Goal: Navigation & Orientation: Find specific page/section

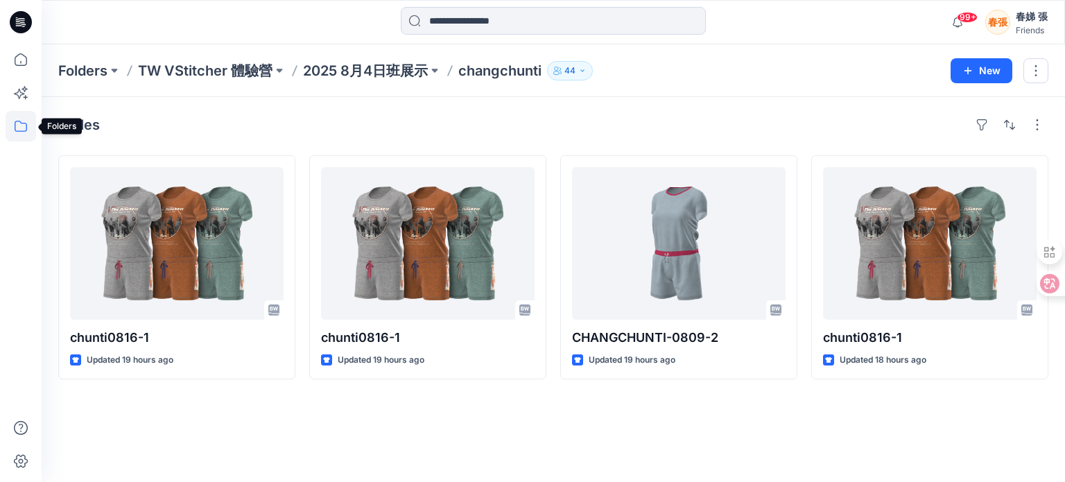
click at [17, 127] on icon at bounding box center [21, 126] width 31 height 31
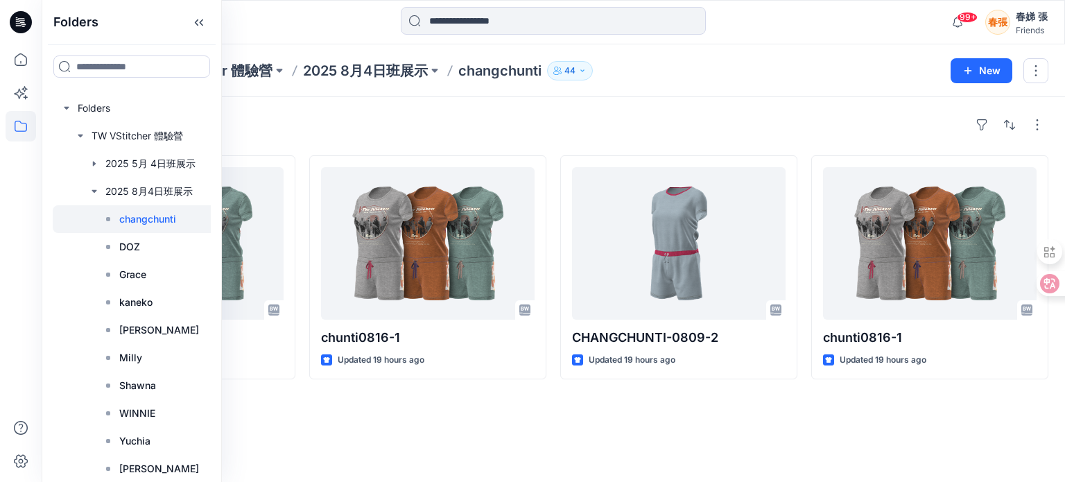
click at [150, 220] on p "changchunti" at bounding box center [147, 219] width 57 height 17
click at [476, 404] on div "Styles chunti0816-1 Updated 19 hours ago chunti0816-1 Updated 19 hours ago CHAN…" at bounding box center [553, 289] width 1023 height 385
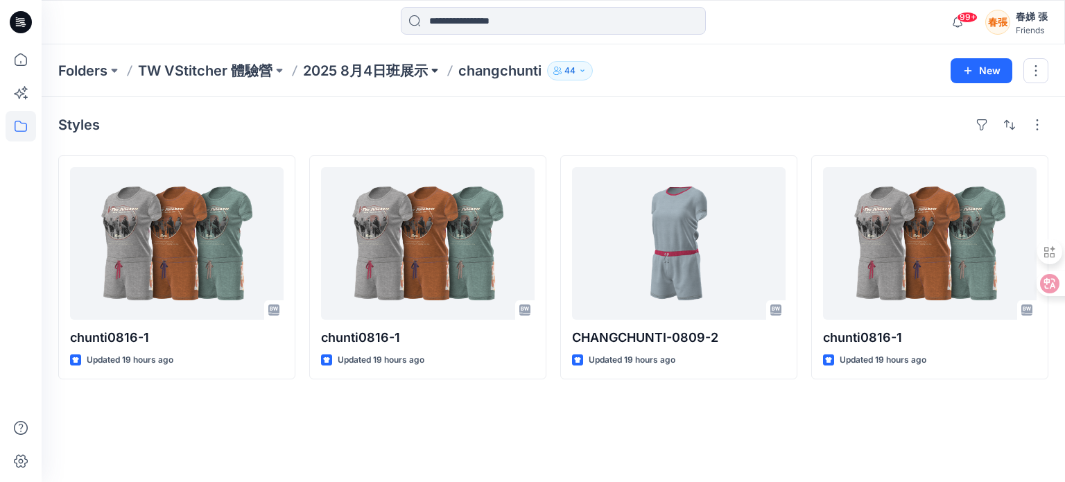
click at [435, 69] on button at bounding box center [435, 70] width 14 height 19
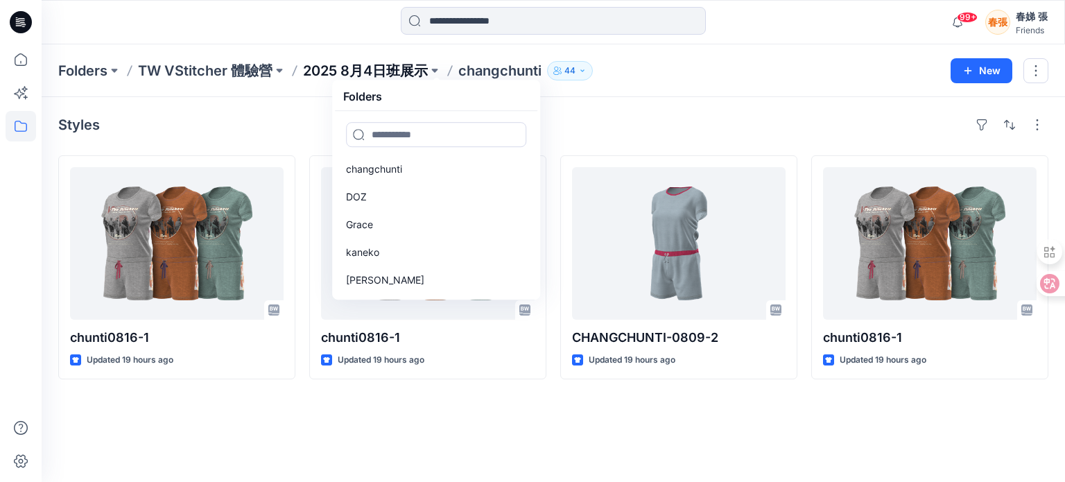
click at [391, 71] on p "2025 8月4日班展示" at bounding box center [365, 70] width 125 height 19
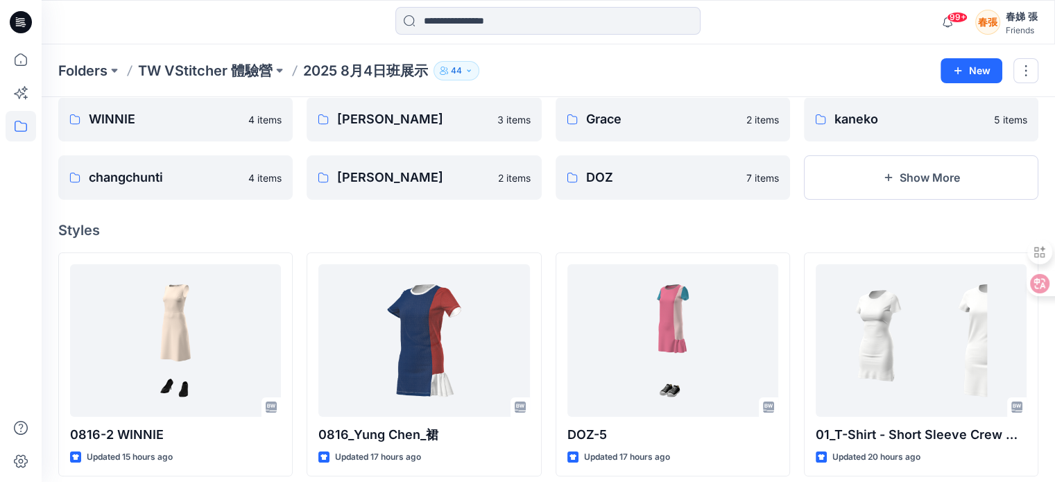
scroll to position [53, 0]
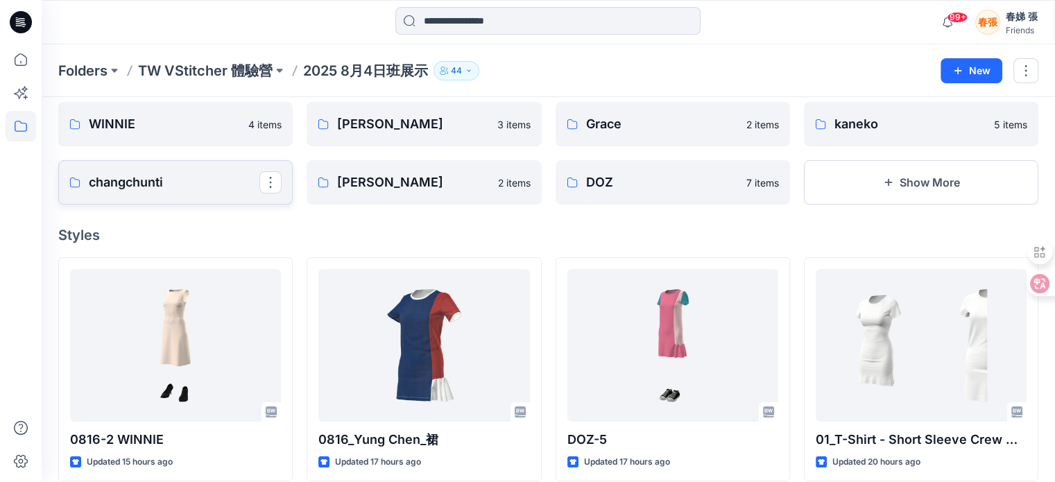
click at [142, 182] on p "changchunti" at bounding box center [174, 182] width 171 height 19
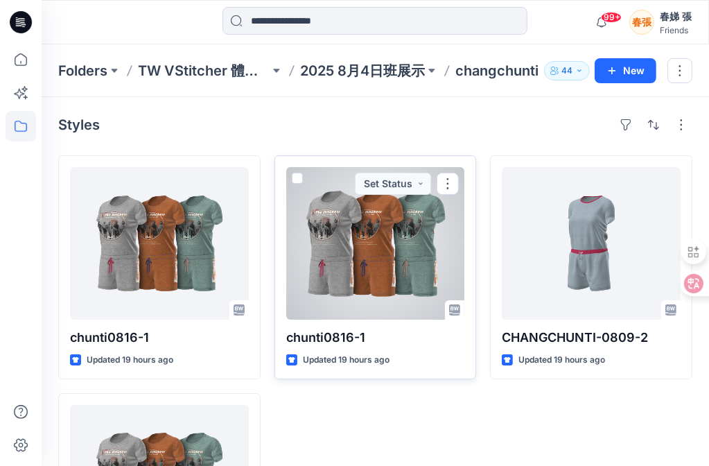
drag, startPoint x: 408, startPoint y: 266, endPoint x: 341, endPoint y: 249, distance: 68.6
drag, startPoint x: 341, startPoint y: 249, endPoint x: 294, endPoint y: 175, distance: 87.9
click at [294, 175] on span at bounding box center [297, 178] width 11 height 11
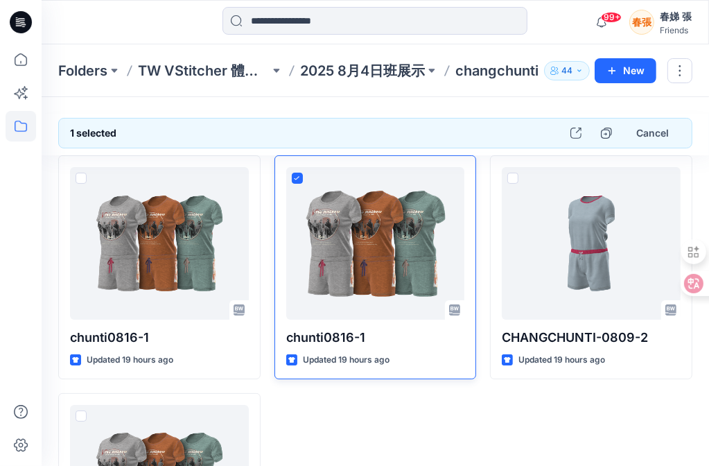
click at [434, 413] on div "chunti0816-1 Updated 19 hours ago" at bounding box center [376, 385] width 202 height 461
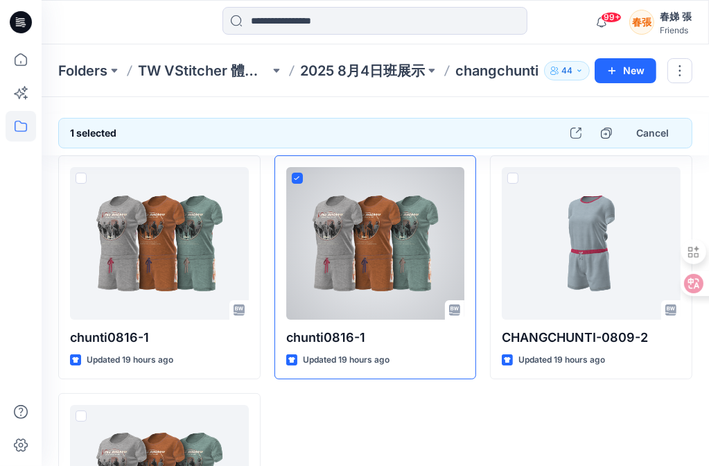
drag, startPoint x: 376, startPoint y: 241, endPoint x: 309, endPoint y: 408, distance: 179.9
click at [309, 408] on div "chunti0816-1 Updated 19 hours ago" at bounding box center [376, 385] width 202 height 461
